Goal: Information Seeking & Learning: Learn about a topic

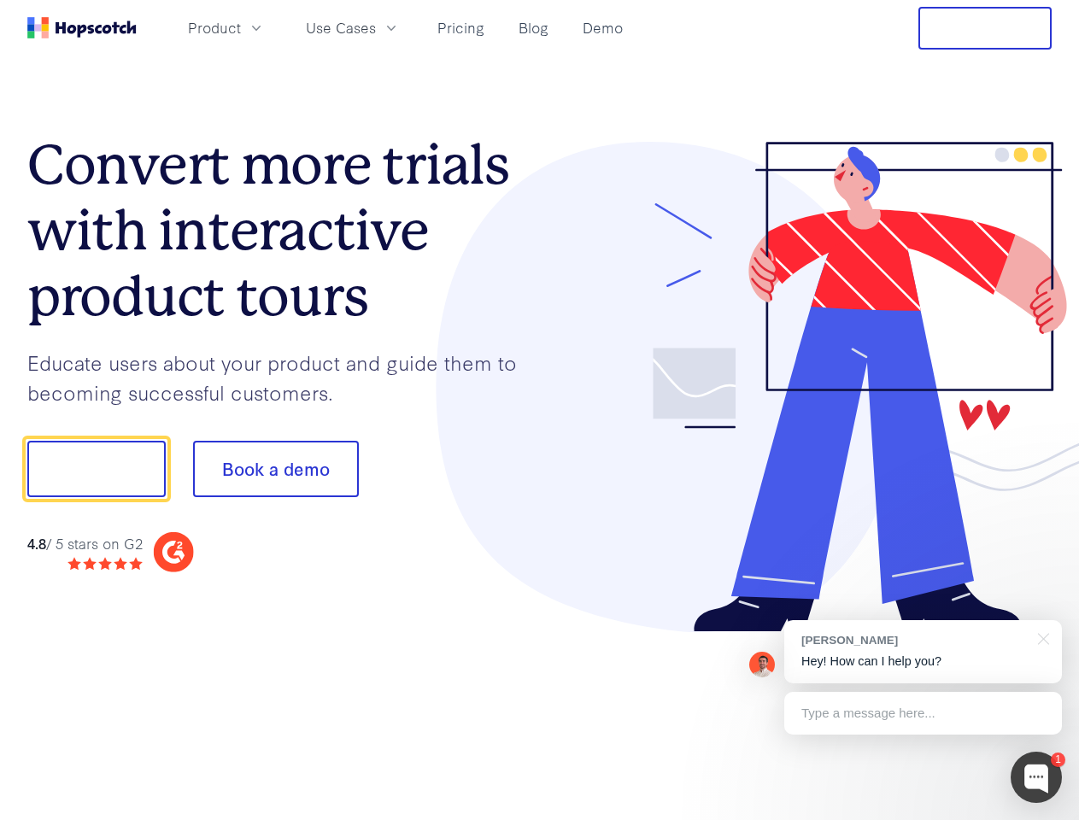
click at [540, 410] on div at bounding box center [796, 387] width 512 height 491
click at [241, 27] on span "Product" at bounding box center [214, 27] width 53 height 21
click at [376, 27] on span "Use Cases" at bounding box center [341, 27] width 70 height 21
click at [985, 28] on button "Free Trial" at bounding box center [984, 28] width 133 height 43
click at [96, 469] on button "Show me!" at bounding box center [96, 469] width 138 height 56
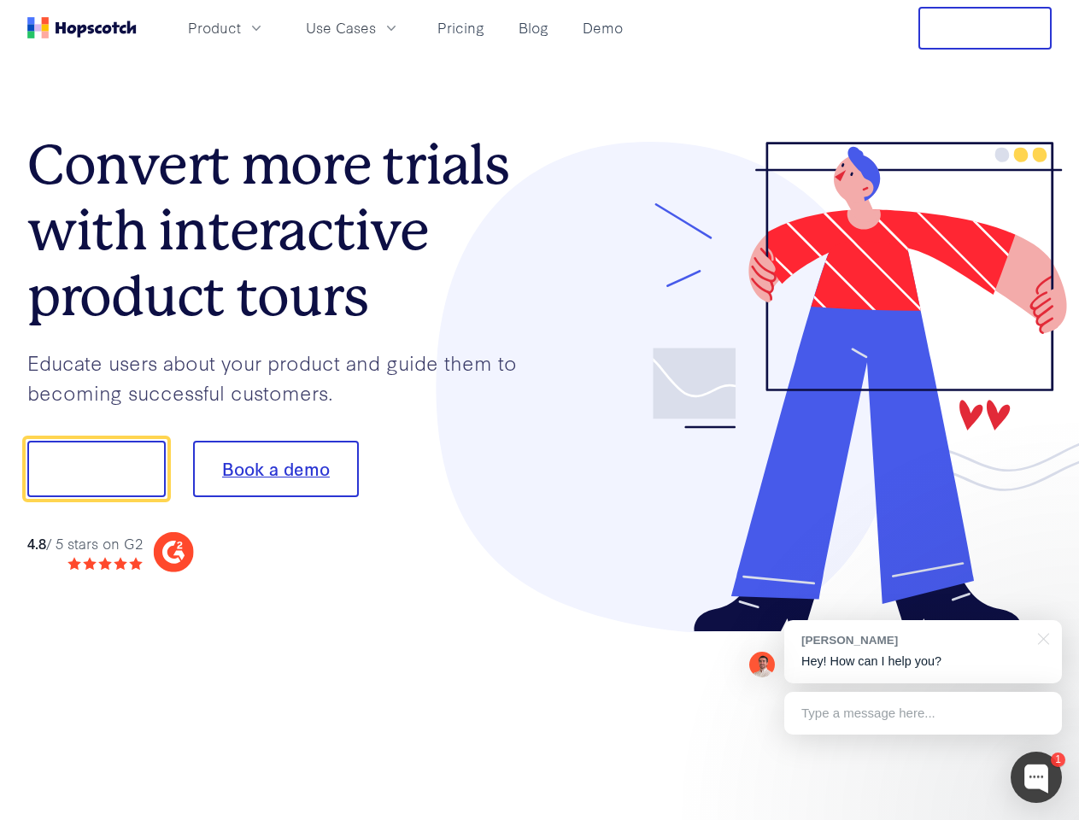
click at [275, 469] on button "Book a demo" at bounding box center [276, 469] width 166 height 56
click at [1036, 777] on div at bounding box center [1035, 777] width 51 height 51
click at [922, 652] on div "[PERSON_NAME] Hey! How can I help you?" at bounding box center [923, 651] width 278 height 63
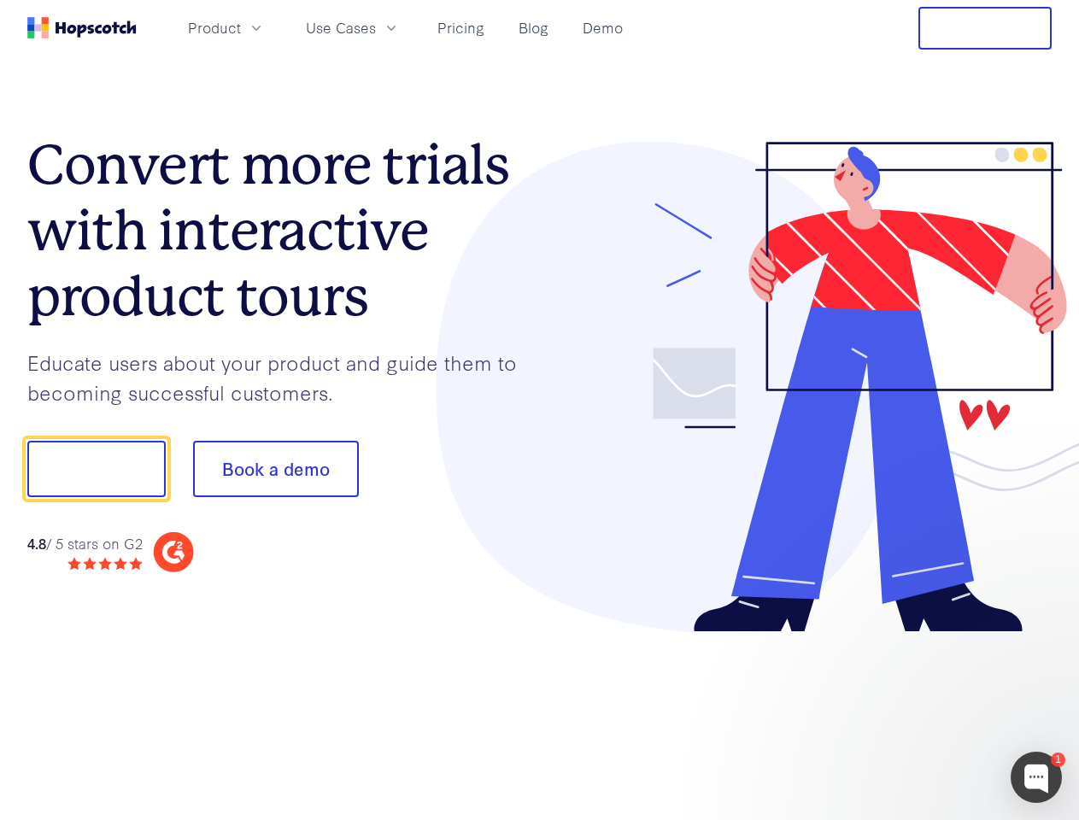
click at [1040, 637] on div at bounding box center [901, 467] width 320 height 570
click at [922, 713] on div at bounding box center [901, 581] width 320 height 341
